Goal: Transaction & Acquisition: Purchase product/service

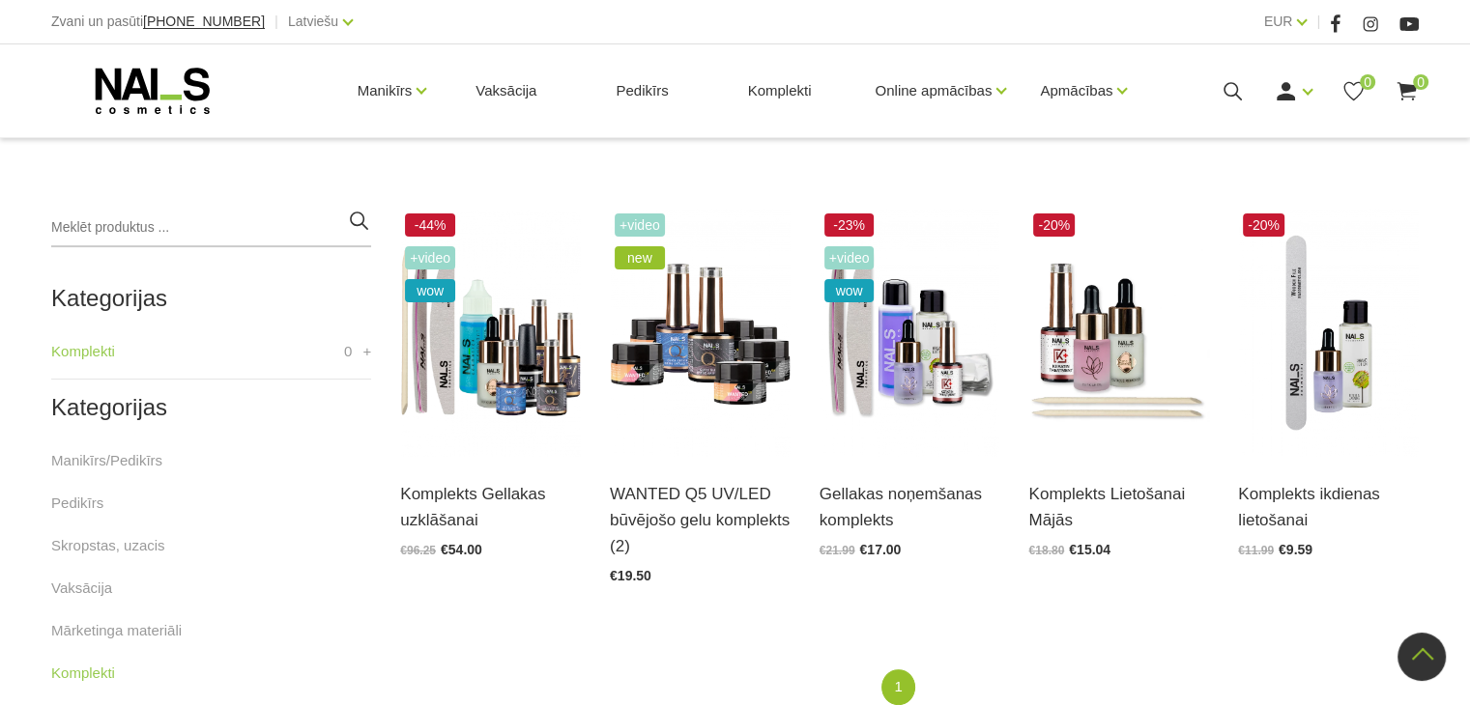
scroll to position [390, 0]
click at [483, 359] on img at bounding box center [490, 332] width 181 height 248
click at [485, 334] on img at bounding box center [490, 332] width 181 height 248
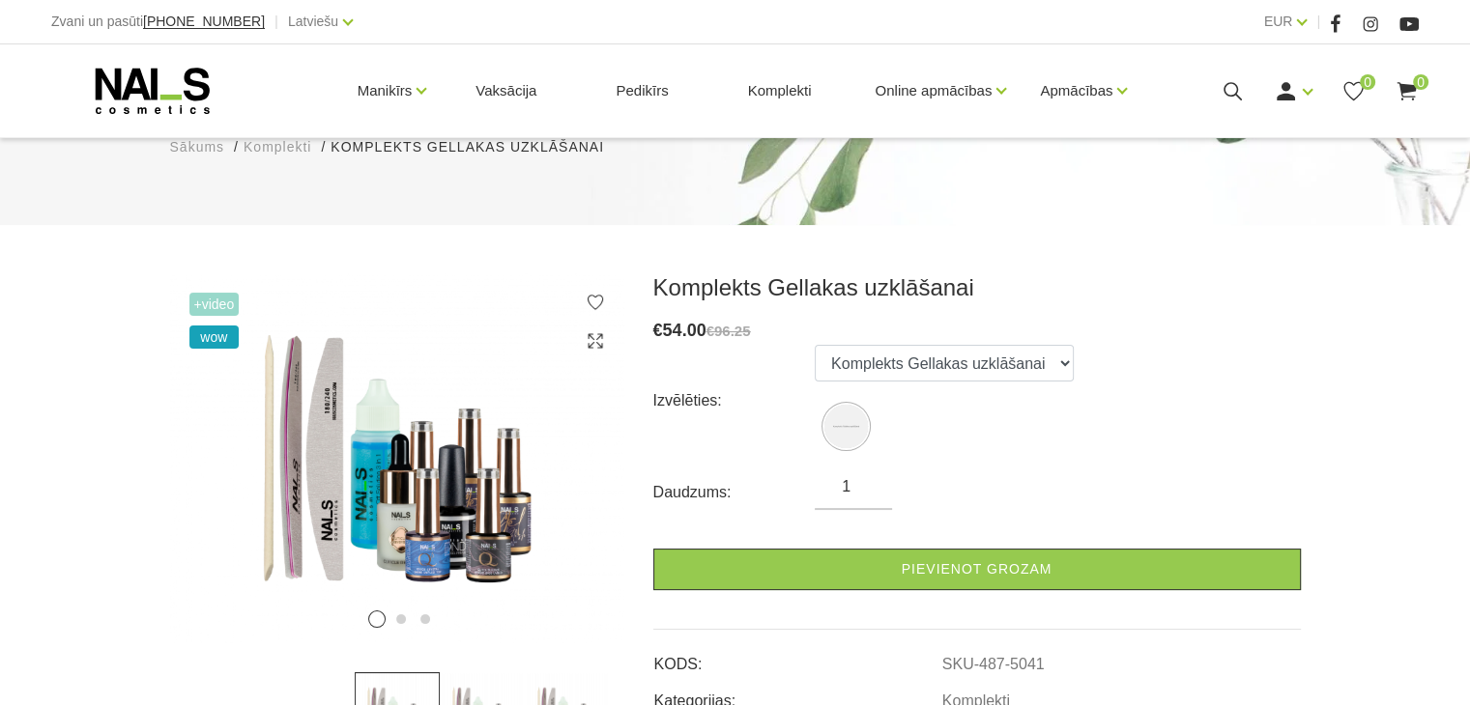
scroll to position [123, 0]
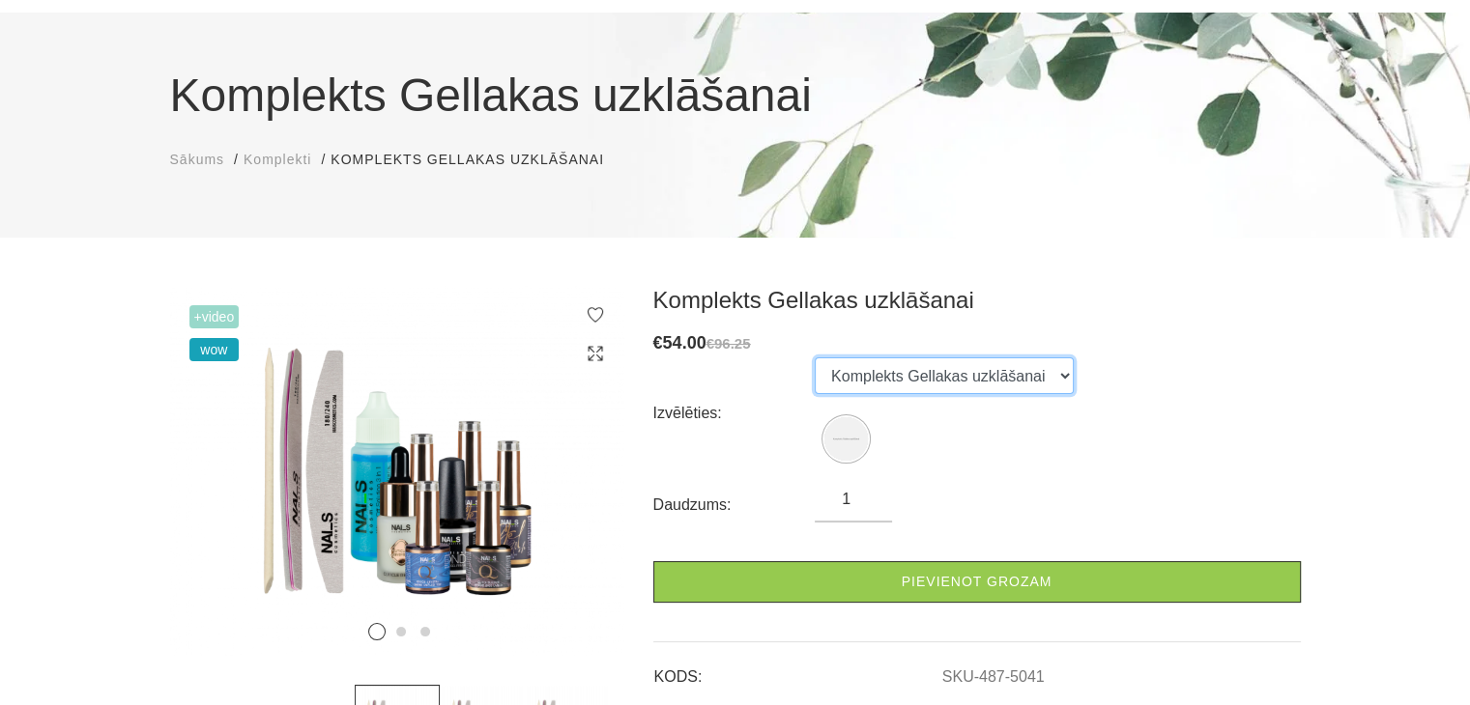
click at [1044, 375] on select "Komplekts Gellakas uzklāšanai" at bounding box center [944, 376] width 259 height 37
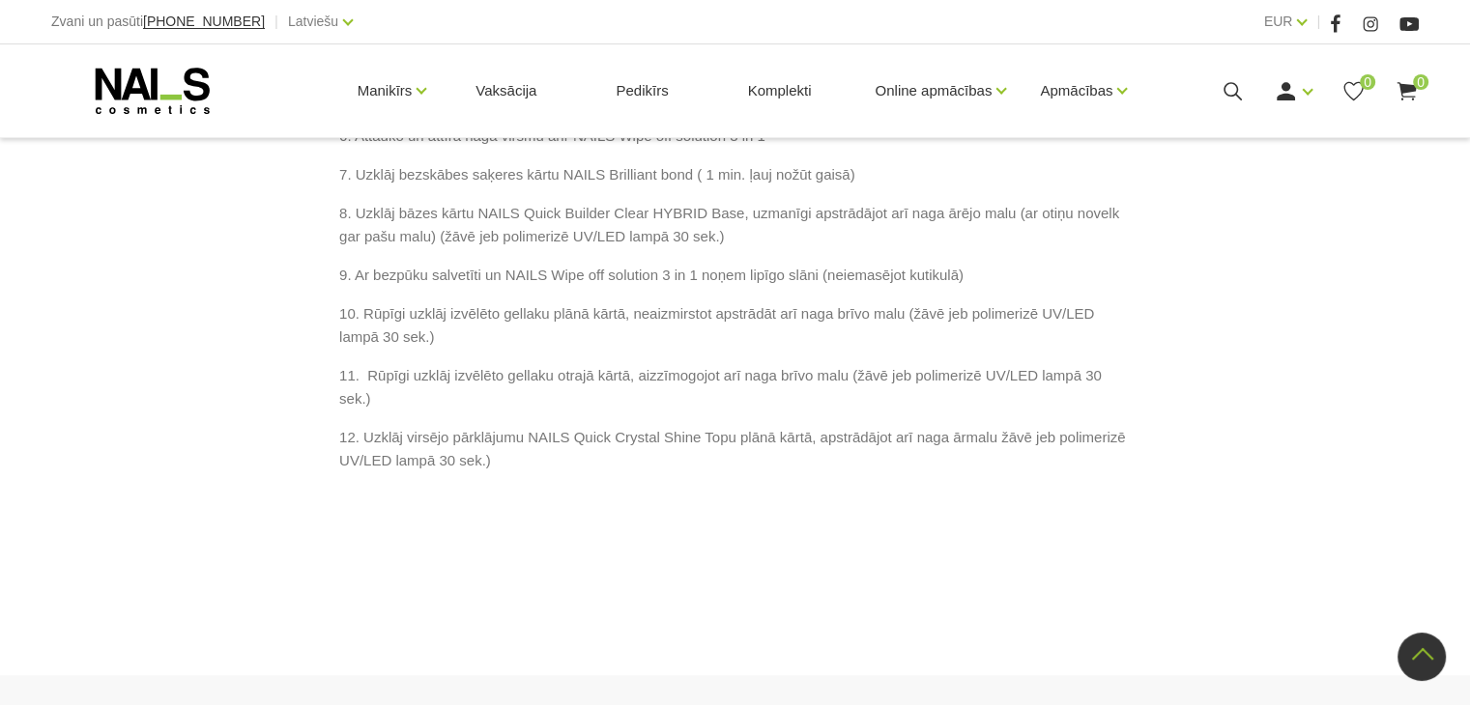
scroll to position [1712, 0]
